Goal: Information Seeking & Learning: Learn about a topic

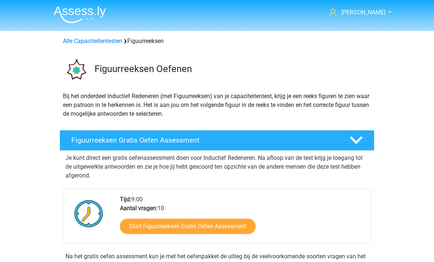
click at [76, 22] on img at bounding box center [80, 14] width 52 height 17
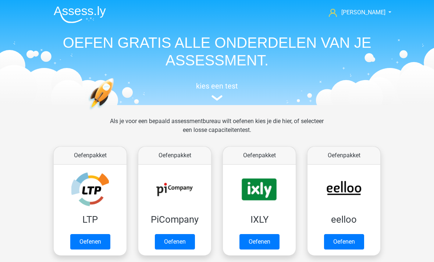
click at [345, 242] on link "Oefenen" at bounding box center [344, 241] width 40 height 15
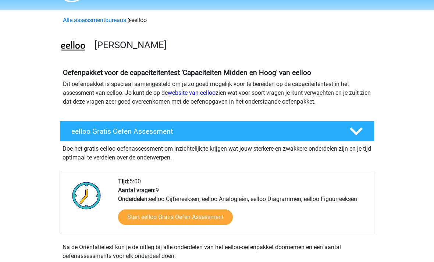
scroll to position [22, 0]
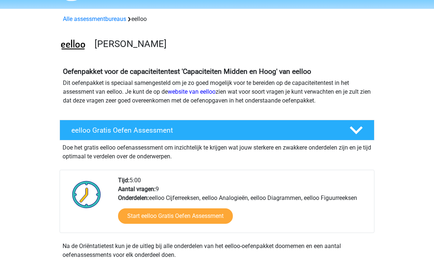
click at [200, 219] on link "Start eelloo Gratis Oefen Assessment" at bounding box center [175, 216] width 115 height 15
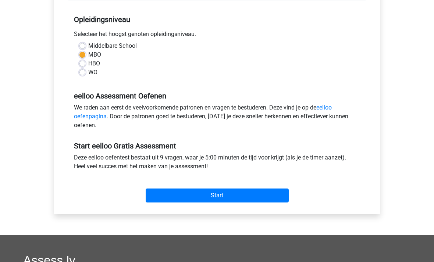
scroll to position [151, 0]
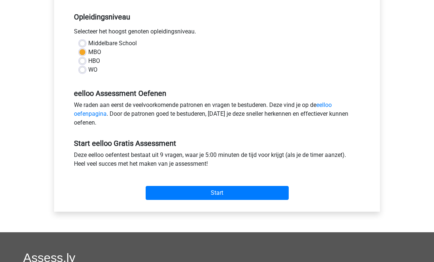
click at [223, 196] on input "Start" at bounding box center [217, 193] width 143 height 14
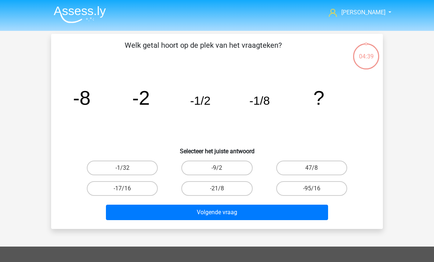
click at [249, 214] on button "Volgende vraag" at bounding box center [217, 212] width 222 height 15
click at [359, 146] on h6 "Selecteer het juiste antwoord" at bounding box center [217, 148] width 308 height 13
click at [234, 170] on label "-9/2" at bounding box center [216, 168] width 71 height 15
click at [222, 170] on input "-9/2" at bounding box center [219, 170] width 5 height 5
radio input "true"
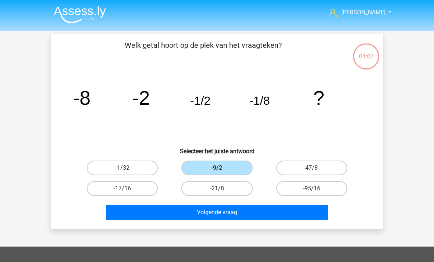
click at [258, 218] on button "Volgende vraag" at bounding box center [217, 212] width 222 height 15
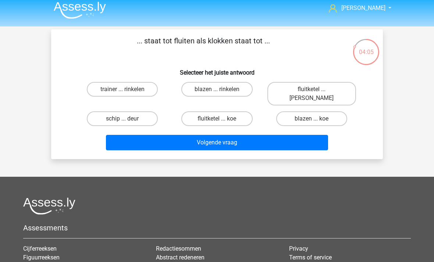
scroll to position [4, 0]
click at [223, 88] on label "blazen ... rinkelen" at bounding box center [216, 89] width 71 height 15
click at [222, 89] on input "blazen ... rinkelen" at bounding box center [219, 91] width 5 height 5
radio input "true"
click at [249, 136] on button "Volgende vraag" at bounding box center [217, 142] width 222 height 15
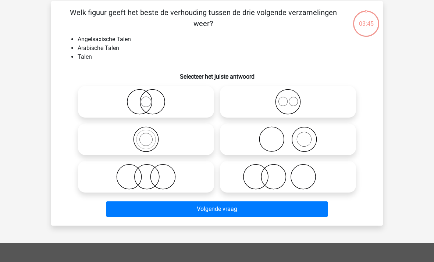
scroll to position [34, 0]
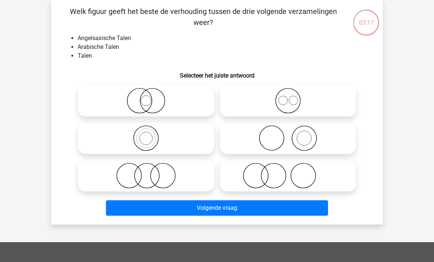
click at [291, 103] on icon at bounding box center [288, 101] width 130 height 26
click at [291, 97] on input "radio" at bounding box center [290, 94] width 5 height 5
radio input "true"
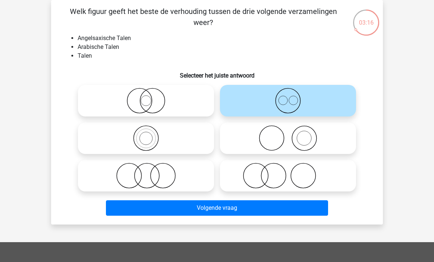
click at [263, 207] on button "Volgende vraag" at bounding box center [217, 207] width 222 height 15
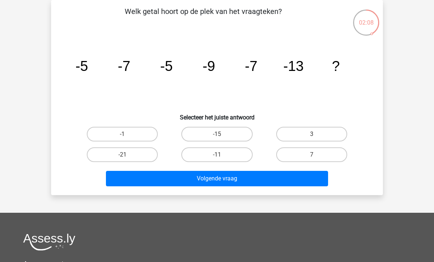
click at [134, 157] on label "-21" at bounding box center [122, 154] width 71 height 15
click at [127, 157] on input "-21" at bounding box center [124, 157] width 5 height 5
radio input "true"
click at [224, 182] on button "Volgende vraag" at bounding box center [217, 178] width 222 height 15
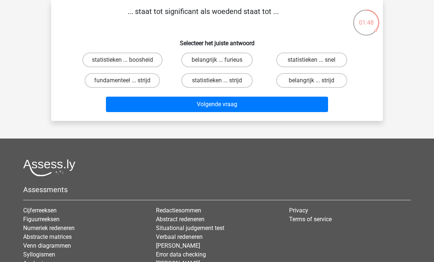
click at [134, 57] on label "statistieken ... boosheid" at bounding box center [122, 60] width 80 height 15
click at [127, 60] on input "statistieken ... boosheid" at bounding box center [124, 62] width 5 height 5
radio input "true"
click at [220, 107] on button "Volgende vraag" at bounding box center [217, 104] width 222 height 15
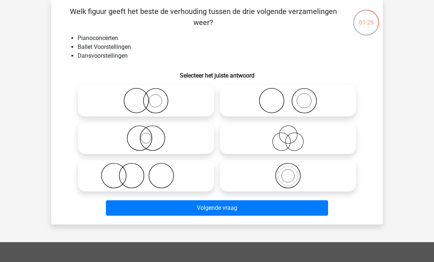
click at [293, 100] on icon at bounding box center [288, 101] width 130 height 26
click at [293, 97] on input "radio" at bounding box center [290, 94] width 5 height 5
radio input "true"
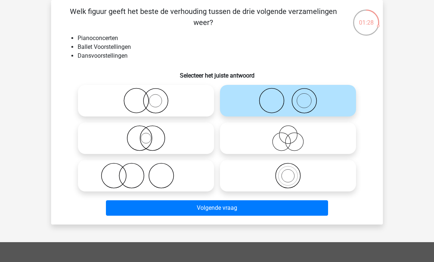
click at [243, 209] on button "Volgende vraag" at bounding box center [217, 207] width 222 height 15
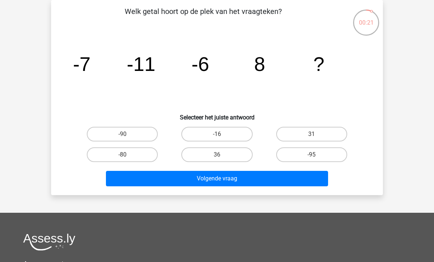
click at [227, 133] on label "-16" at bounding box center [216, 134] width 71 height 15
click at [222, 134] on input "-16" at bounding box center [219, 136] width 5 height 5
radio input "true"
click at [248, 183] on button "Volgende vraag" at bounding box center [217, 178] width 222 height 15
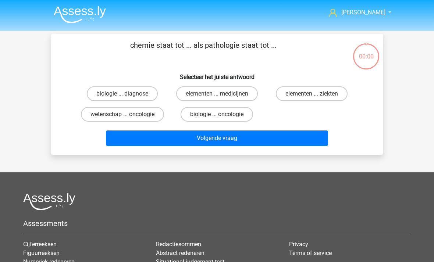
scroll to position [34, 0]
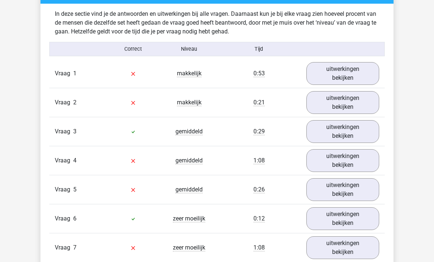
scroll to position [605, 0]
click at [343, 74] on link "uitwerkingen bekijken" at bounding box center [342, 74] width 73 height 23
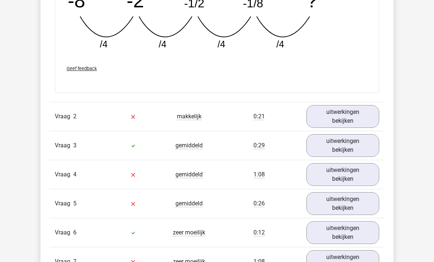
scroll to position [907, 0]
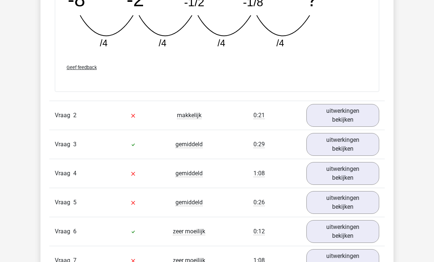
click at [351, 115] on link "uitwerkingen bekijken" at bounding box center [342, 115] width 73 height 23
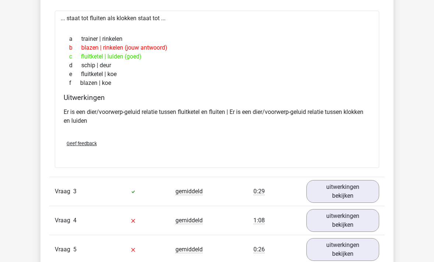
scroll to position [1035, 0]
click at [341, 193] on link "uitwerkingen bekijken" at bounding box center [342, 191] width 73 height 23
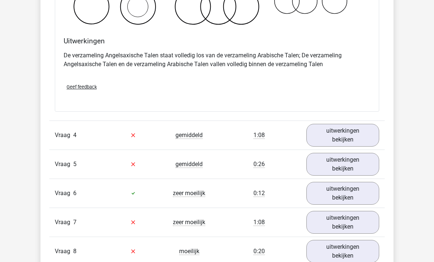
scroll to position [1402, 0]
click at [342, 136] on link "uitwerkingen bekijken" at bounding box center [342, 135] width 73 height 23
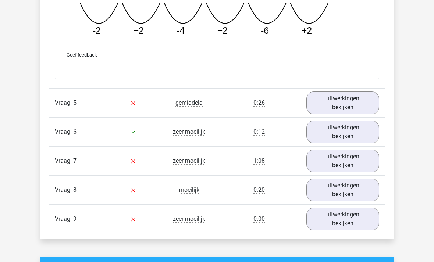
scroll to position [1796, 0]
click at [345, 103] on link "uitwerkingen bekijken" at bounding box center [342, 103] width 73 height 23
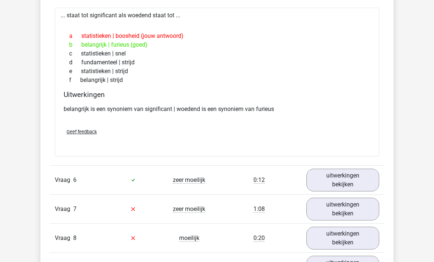
scroll to position [1914, 0]
click at [338, 181] on link "uitwerkingen bekijken" at bounding box center [342, 180] width 73 height 23
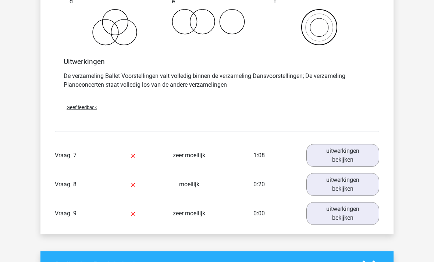
scroll to position [2249, 0]
click at [343, 155] on link "uitwerkingen bekijken" at bounding box center [342, 155] width 73 height 23
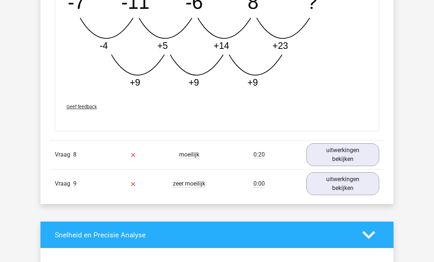
scroll to position [2648, 0]
click at [342, 158] on link "uitwerkingen bekijken" at bounding box center [342, 154] width 73 height 23
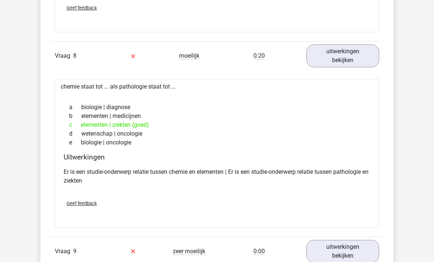
scroll to position [2747, 0]
click at [346, 254] on link "uitwerkingen bekijken" at bounding box center [342, 251] width 73 height 23
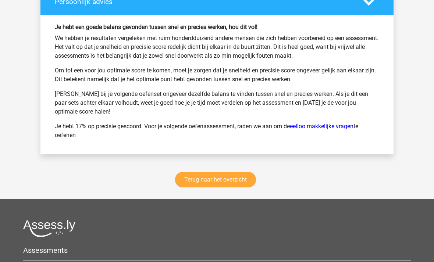
scroll to position [3580, 0]
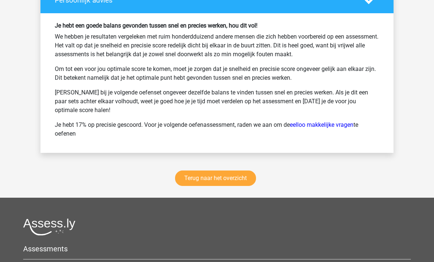
click at [236, 177] on link "Terug naar het overzicht" at bounding box center [215, 178] width 81 height 15
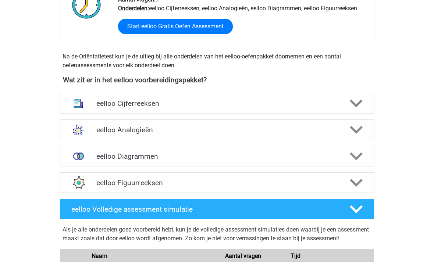
scroll to position [211, 0]
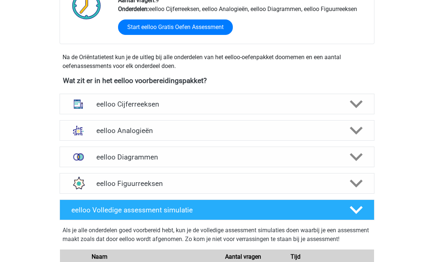
click at [356, 103] on icon at bounding box center [356, 104] width 13 height 13
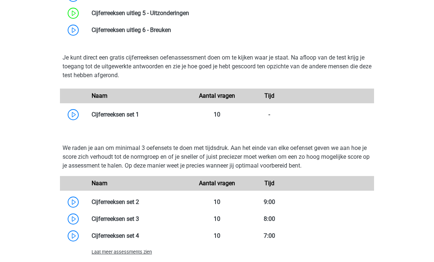
scroll to position [430, 0]
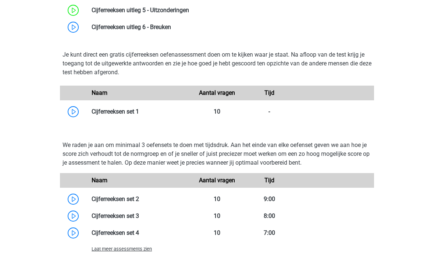
click at [133, 252] on span "Laat meer assessments zien" at bounding box center [122, 249] width 60 height 6
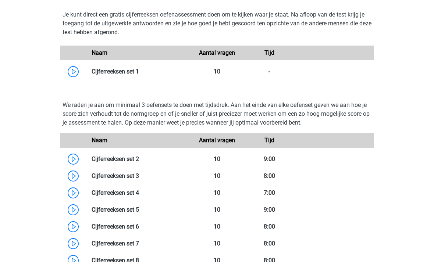
scroll to position [470, 0]
click at [139, 162] on link at bounding box center [139, 159] width 0 height 7
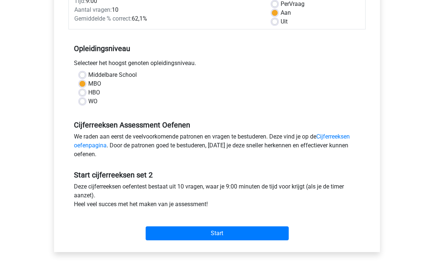
scroll to position [117, 0]
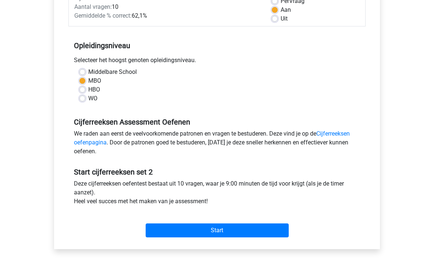
click at [222, 235] on input "Start" at bounding box center [217, 231] width 143 height 14
